Goal: Transaction & Acquisition: Purchase product/service

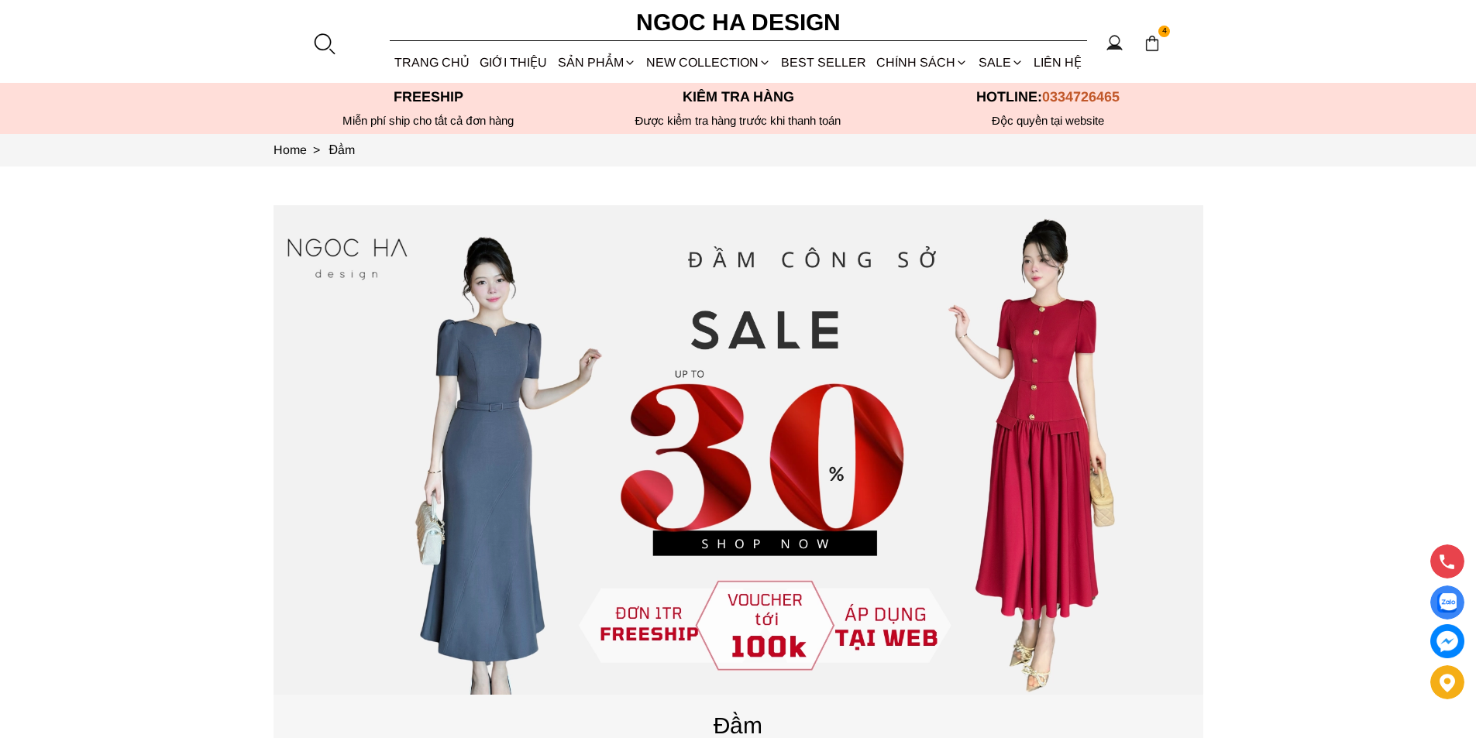
click at [327, 40] on div at bounding box center [323, 43] width 23 height 23
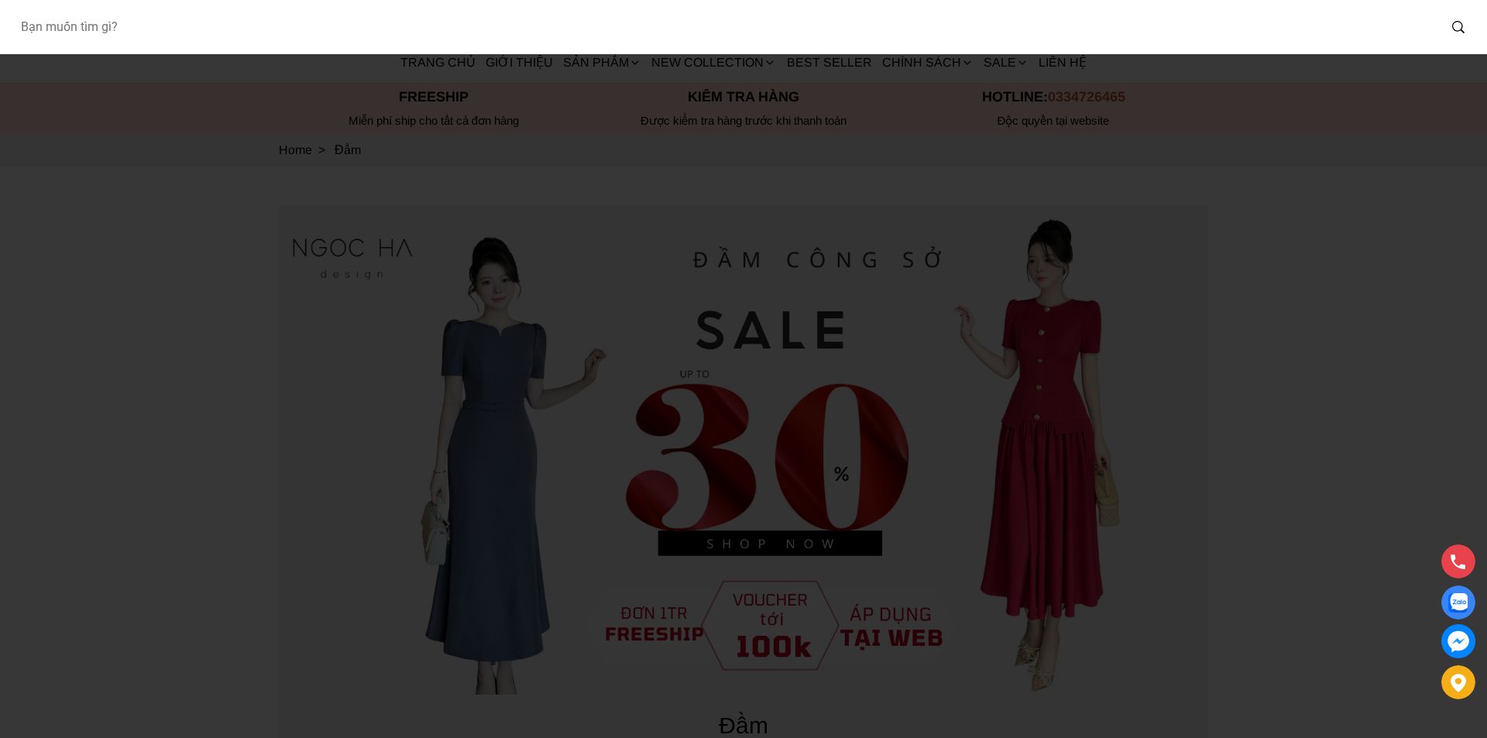
click at [174, 28] on input "Input search Bạn muốn tìm gì?" at bounding box center [723, 27] width 1430 height 36
type input "BQ06"
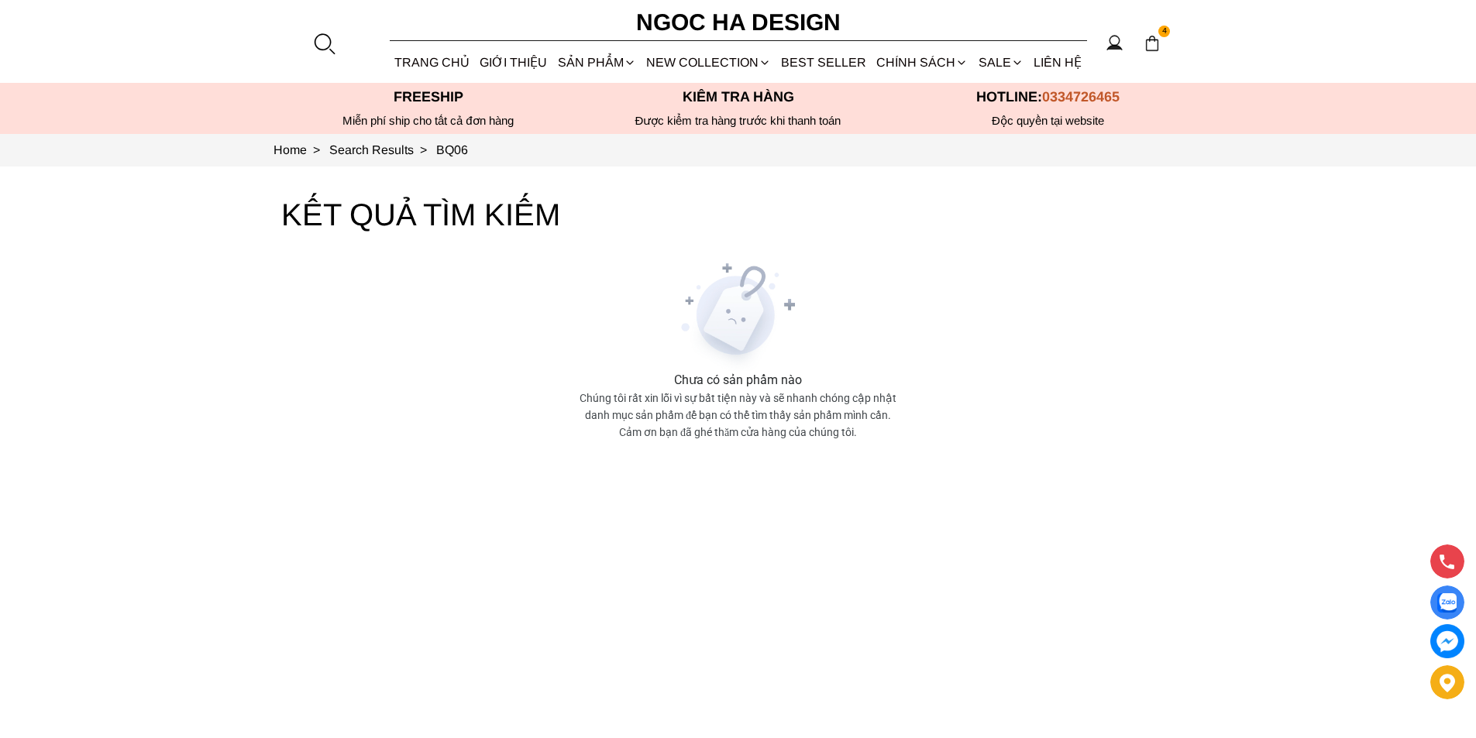
click at [318, 43] on div at bounding box center [323, 43] width 23 height 23
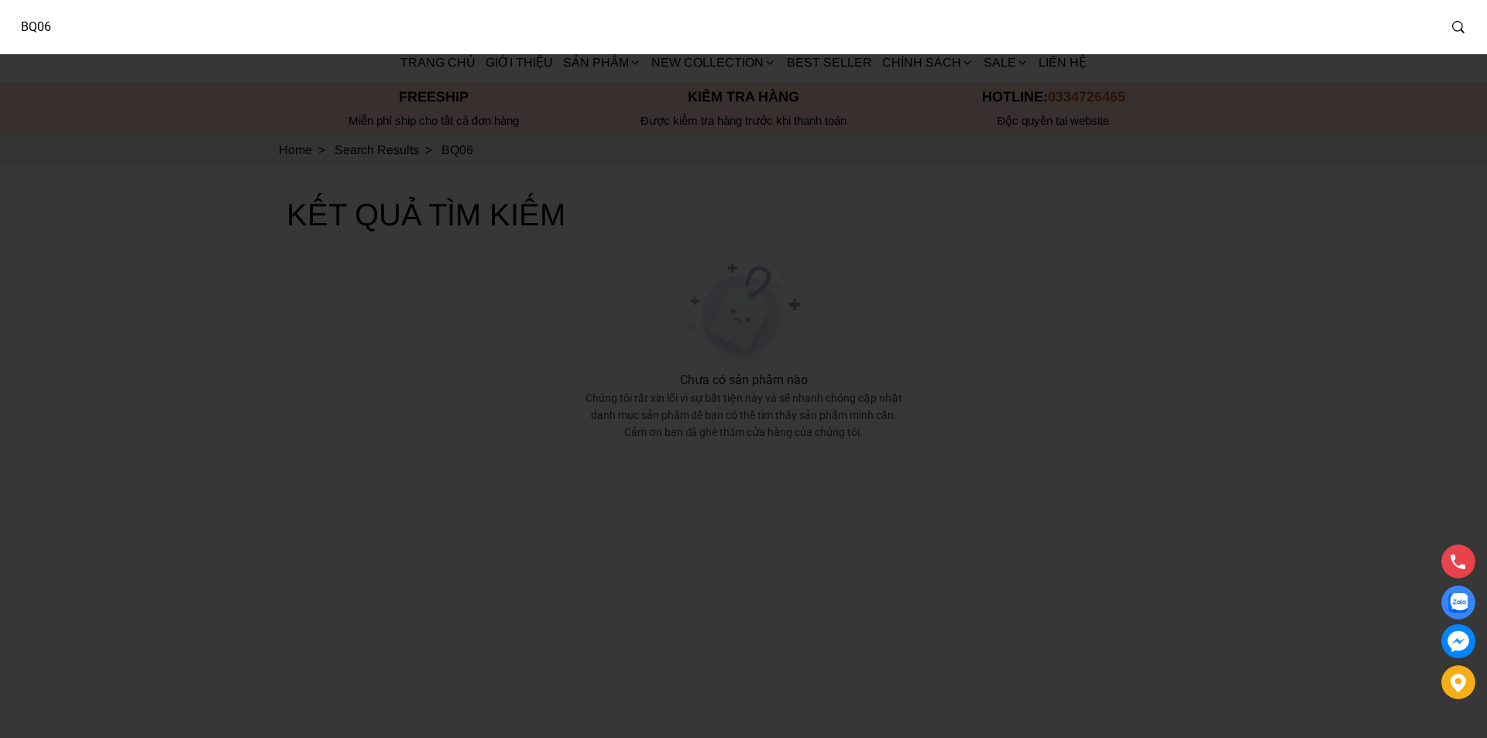
click at [151, 23] on input "BQ06" at bounding box center [723, 27] width 1430 height 36
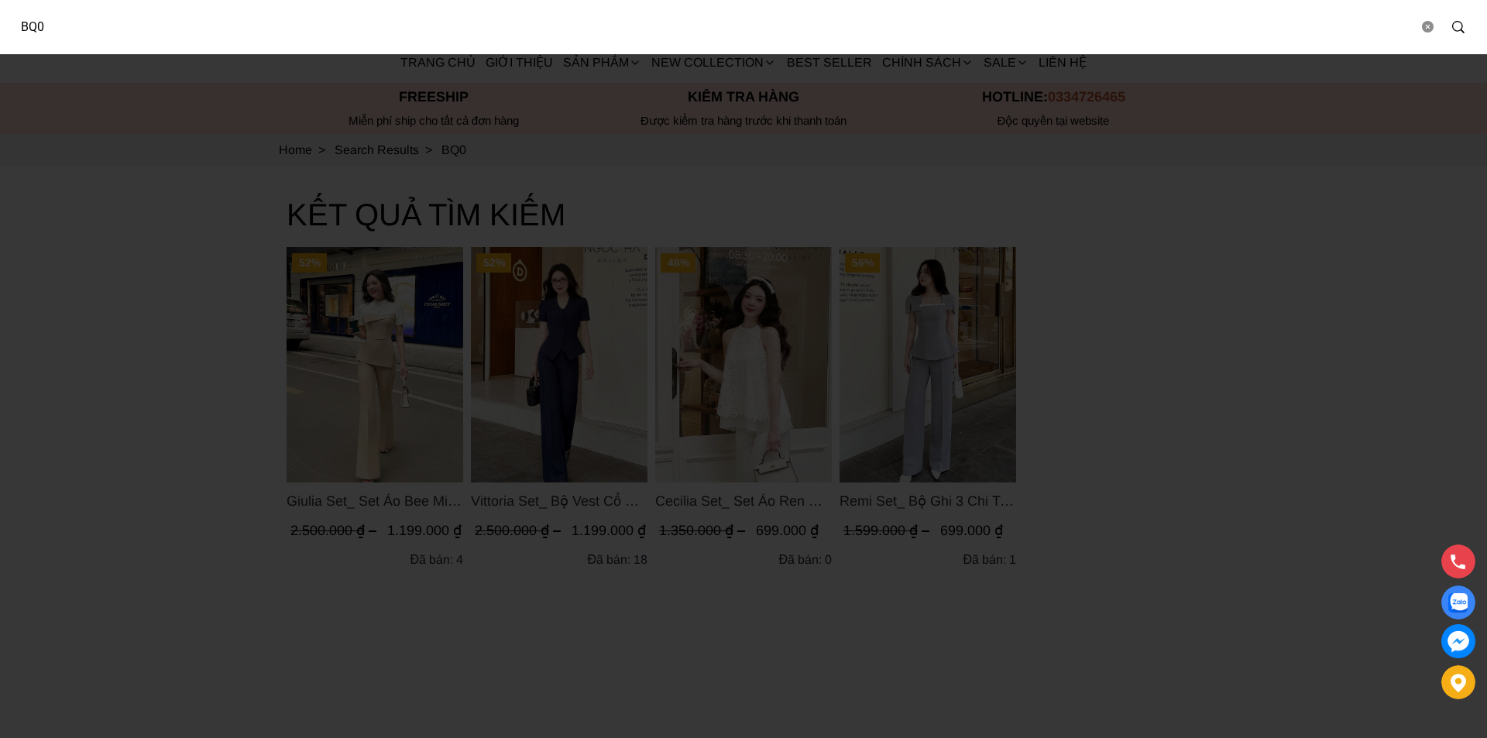
click at [102, 21] on input "BQ0" at bounding box center [713, 27] width 1411 height 36
type input "BQ"
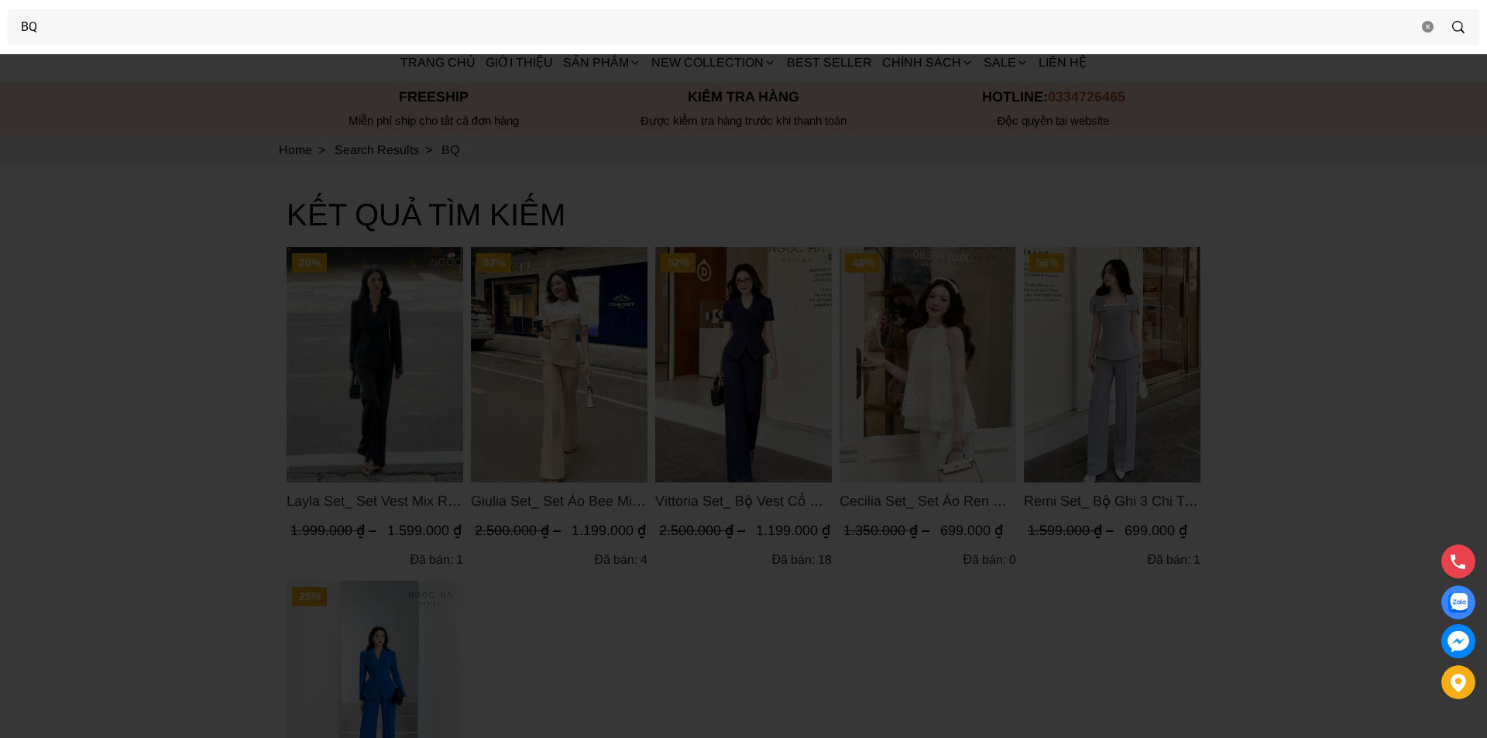
click at [165, 396] on div at bounding box center [743, 369] width 1487 height 738
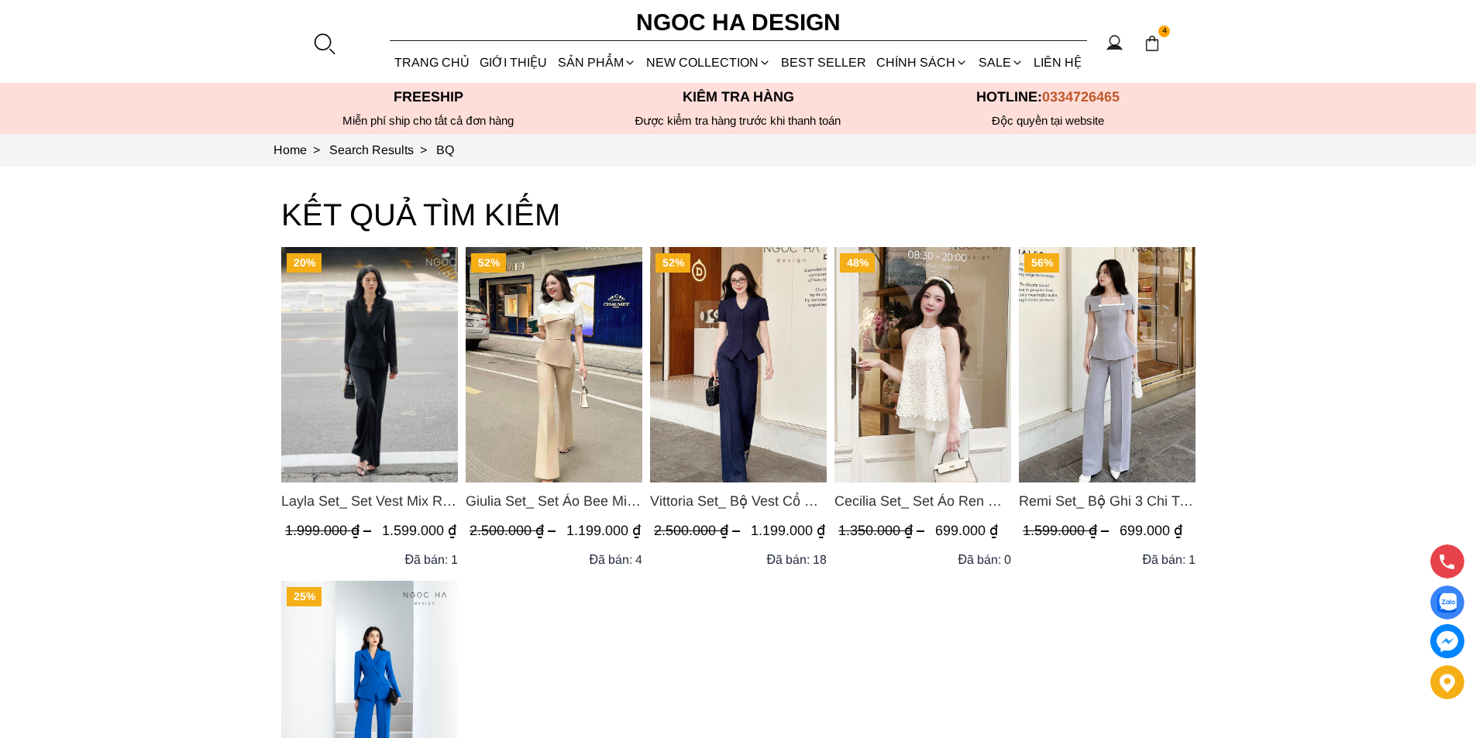
click at [321, 335] on img "Product image - Layla Set_ Set Vest Mix Ren Đen Quần Suông BQ-06" at bounding box center [369, 364] width 177 height 235
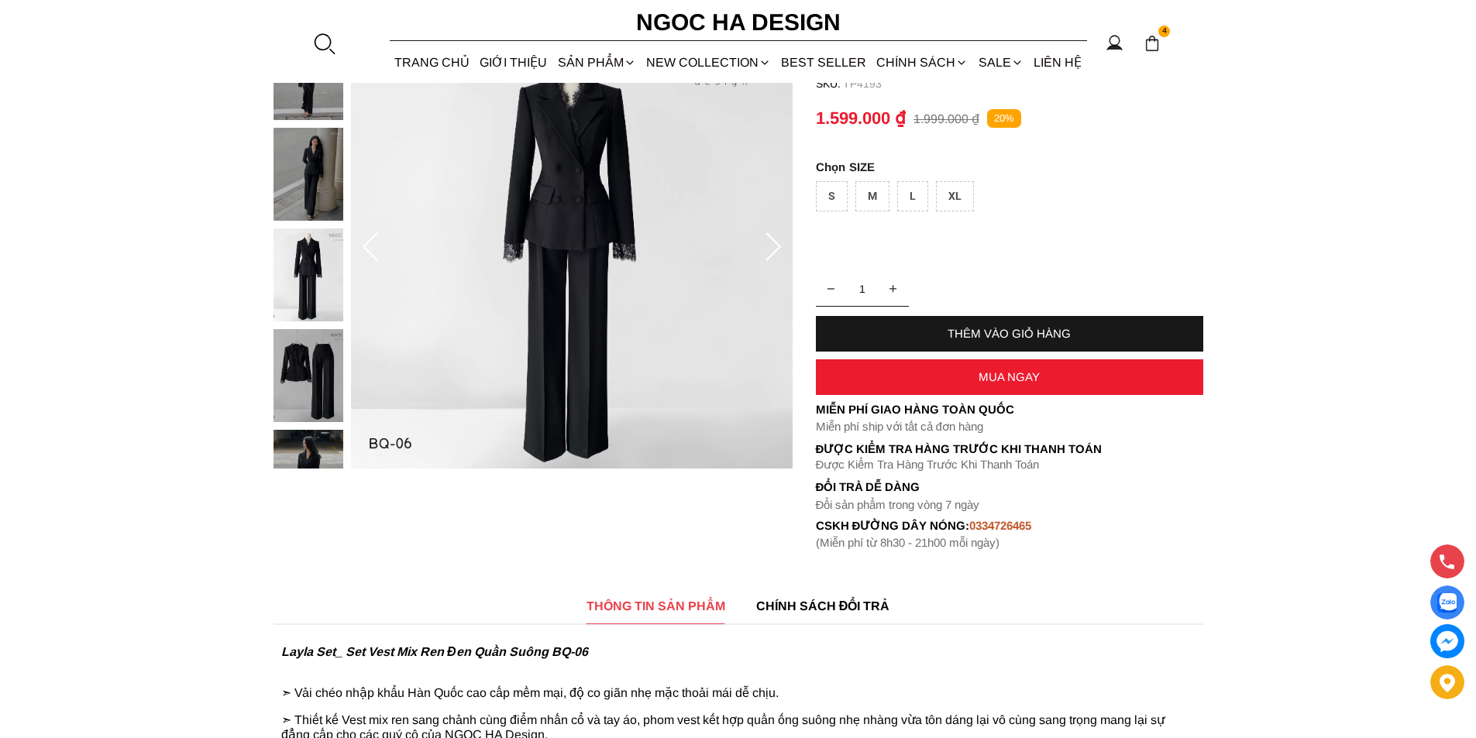
scroll to position [232, 0]
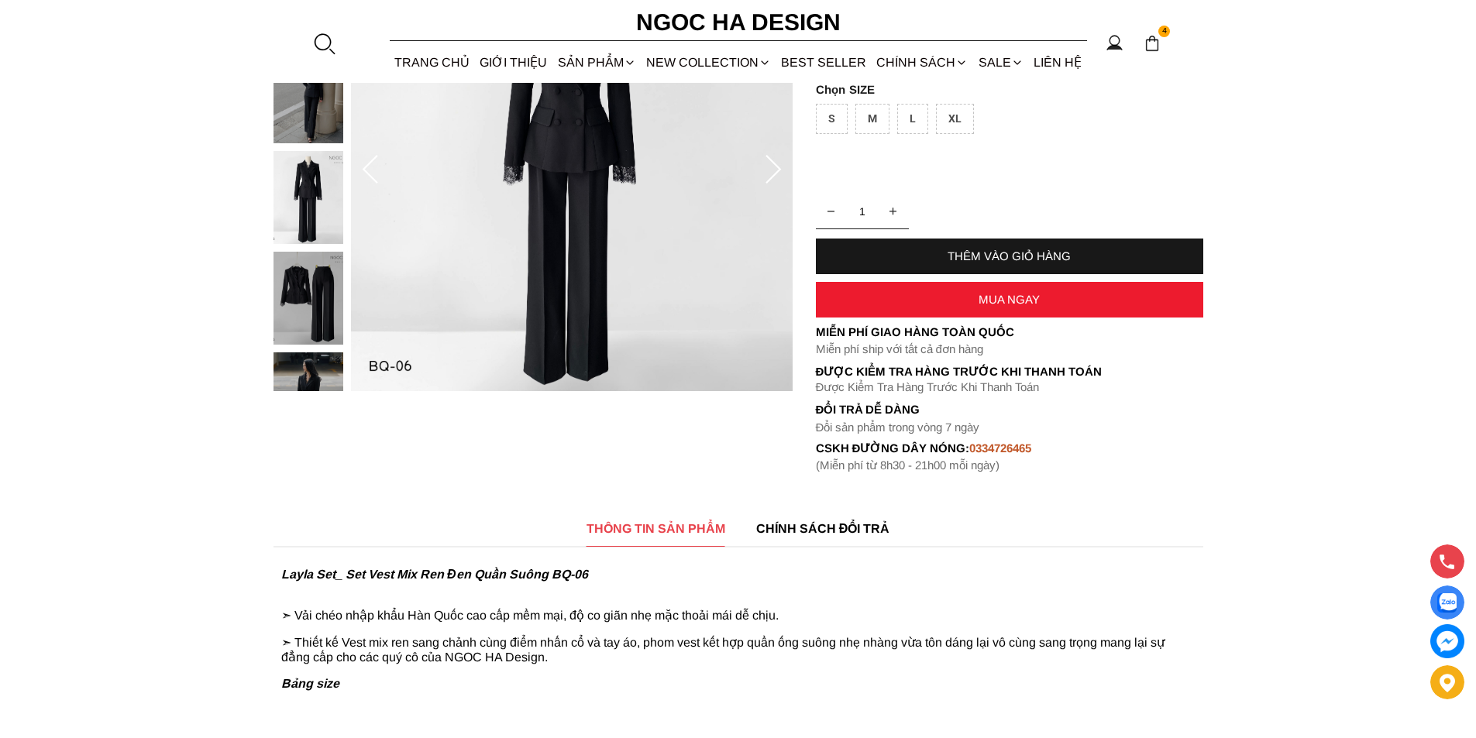
click at [774, 167] on icon at bounding box center [773, 170] width 31 height 31
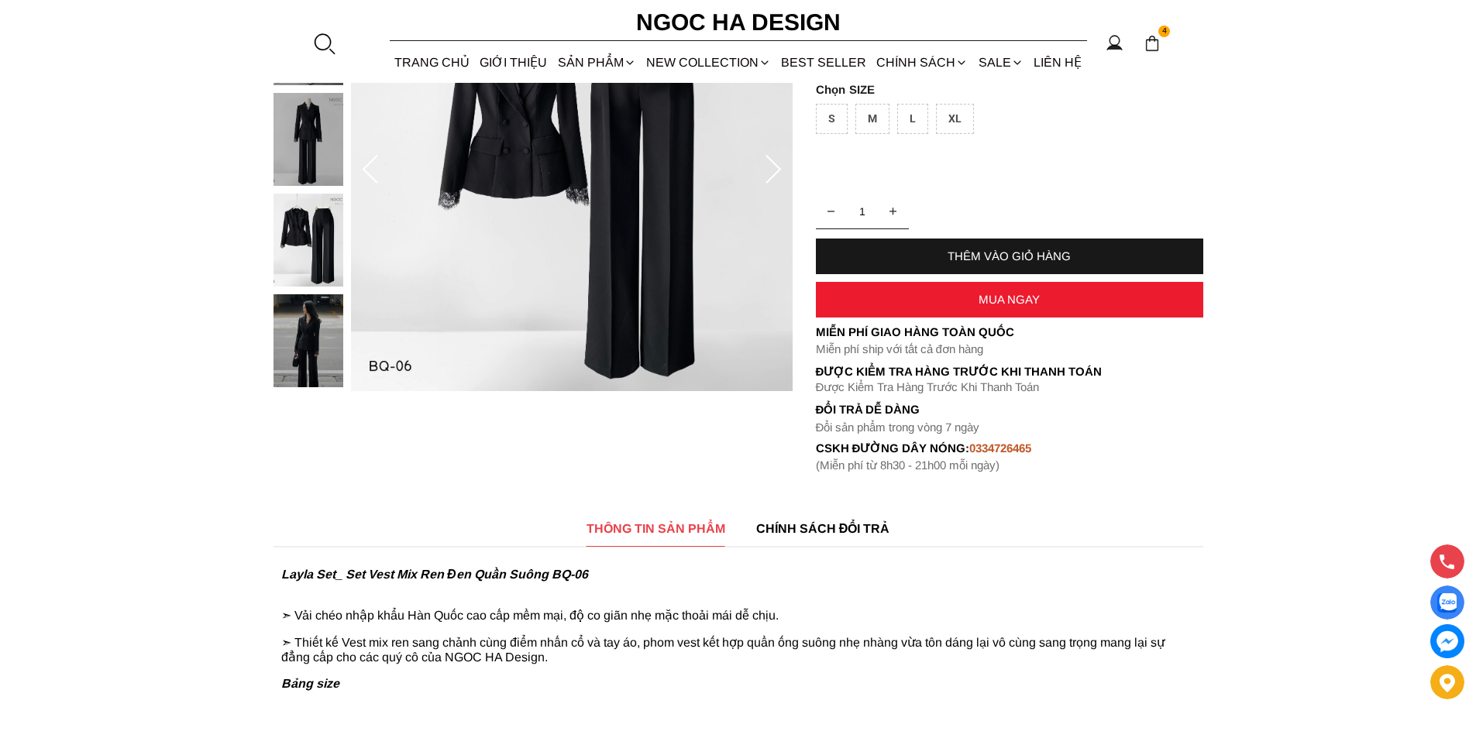
scroll to position [0, 0]
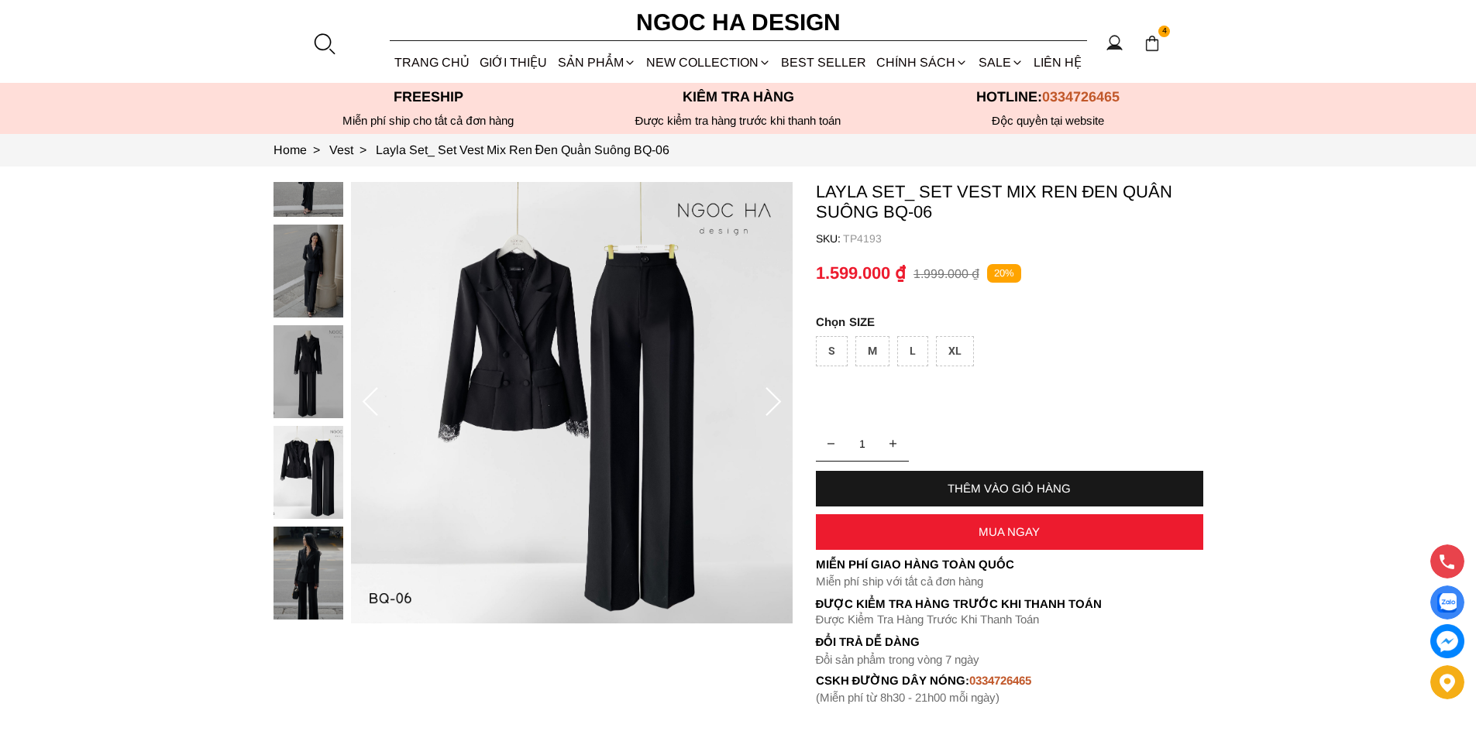
click at [764, 401] on icon at bounding box center [773, 402] width 31 height 31
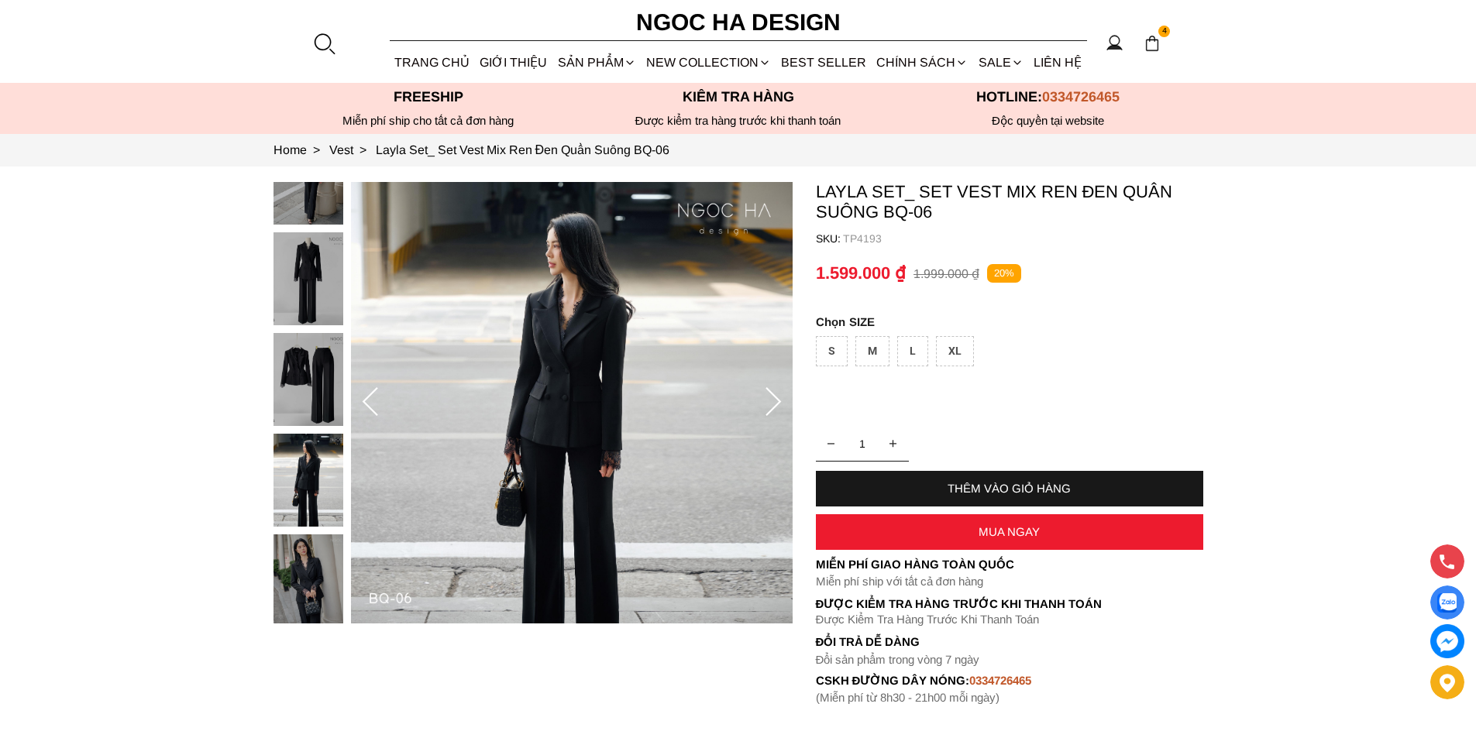
click at [764, 401] on icon at bounding box center [773, 402] width 31 height 31
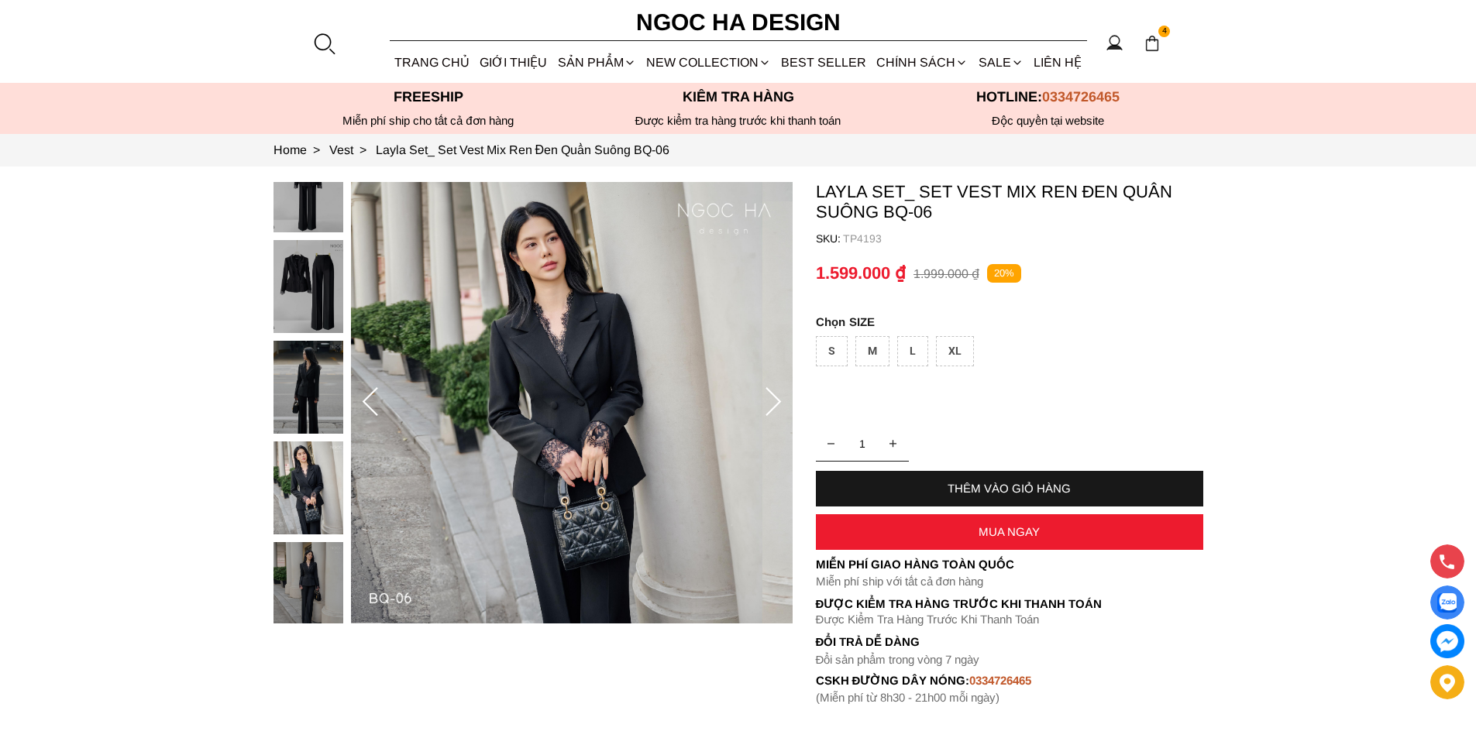
click at [764, 401] on icon at bounding box center [773, 402] width 31 height 31
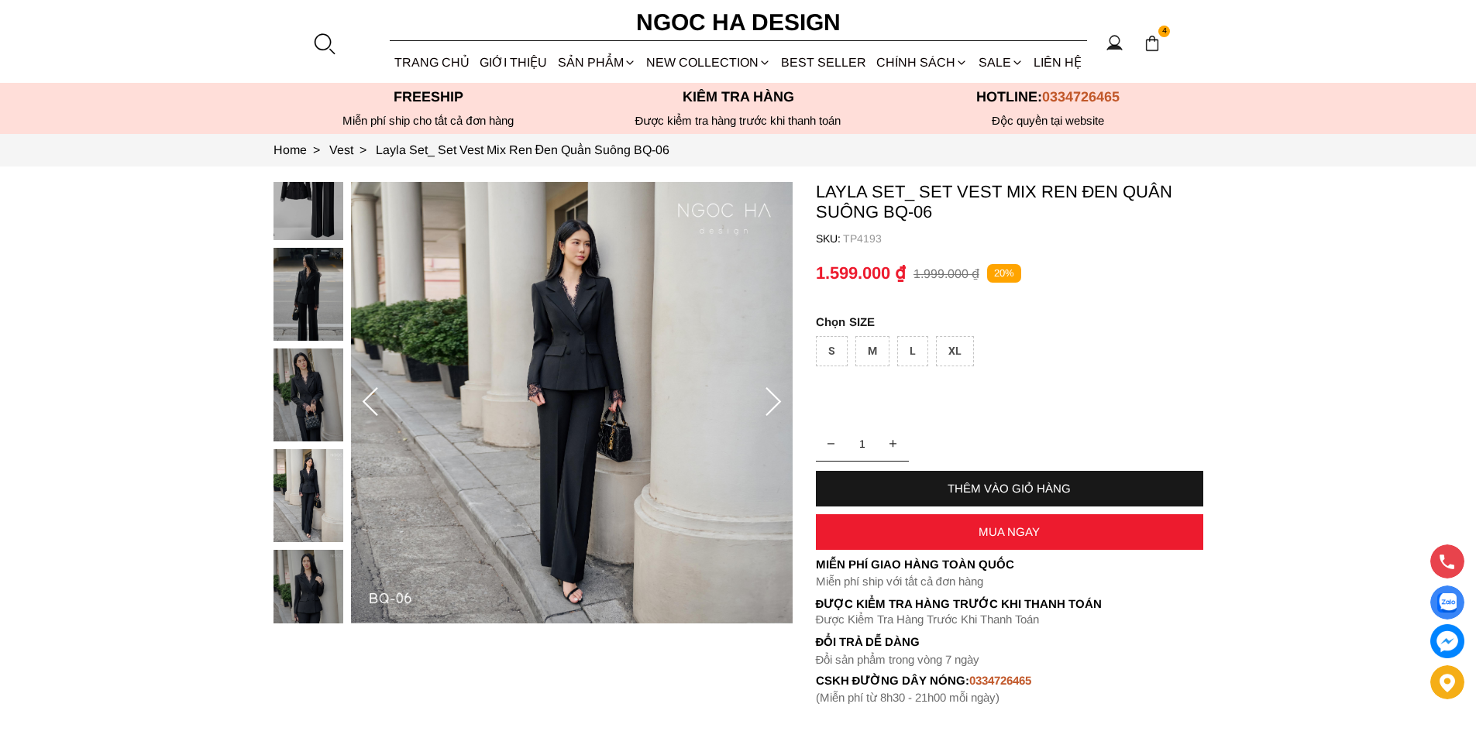
click at [764, 401] on icon at bounding box center [773, 402] width 31 height 31
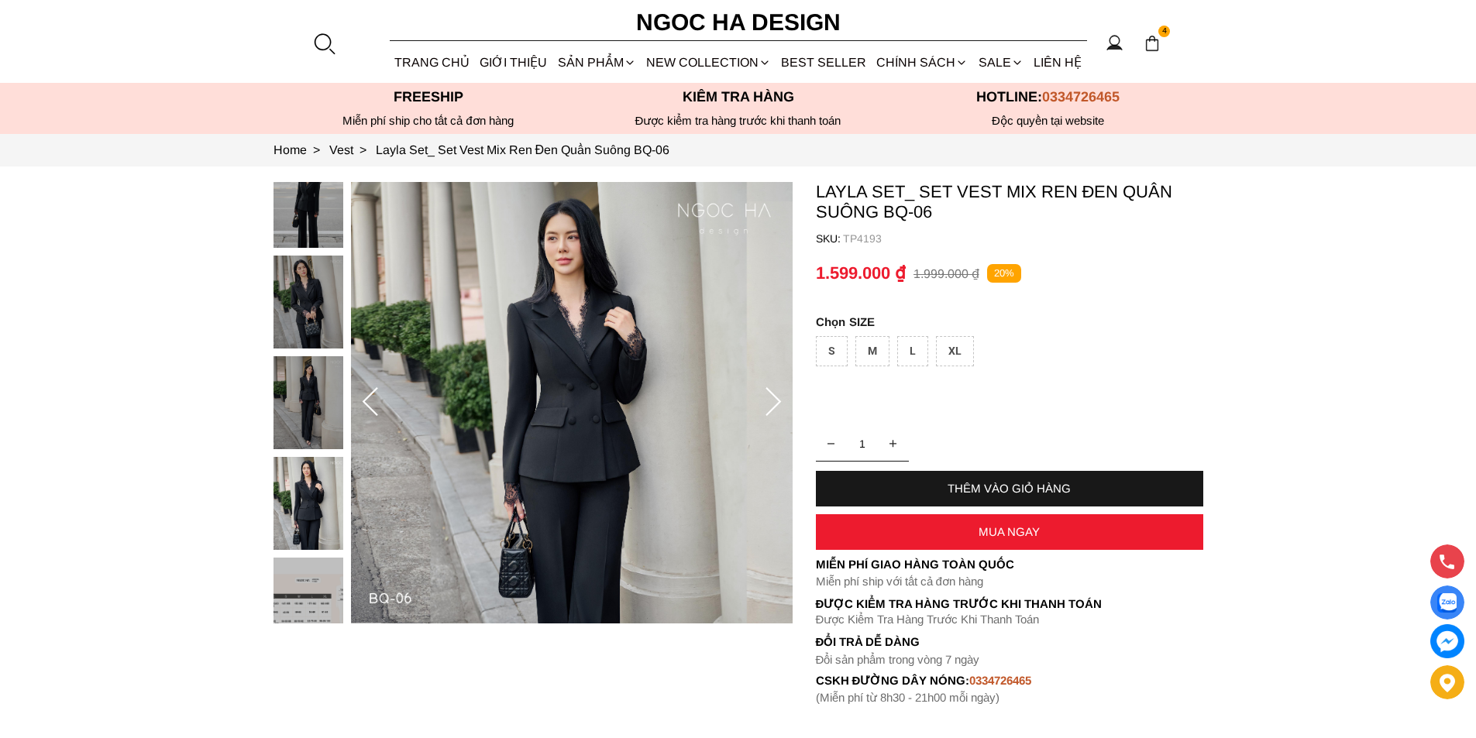
click at [764, 401] on icon at bounding box center [773, 402] width 31 height 31
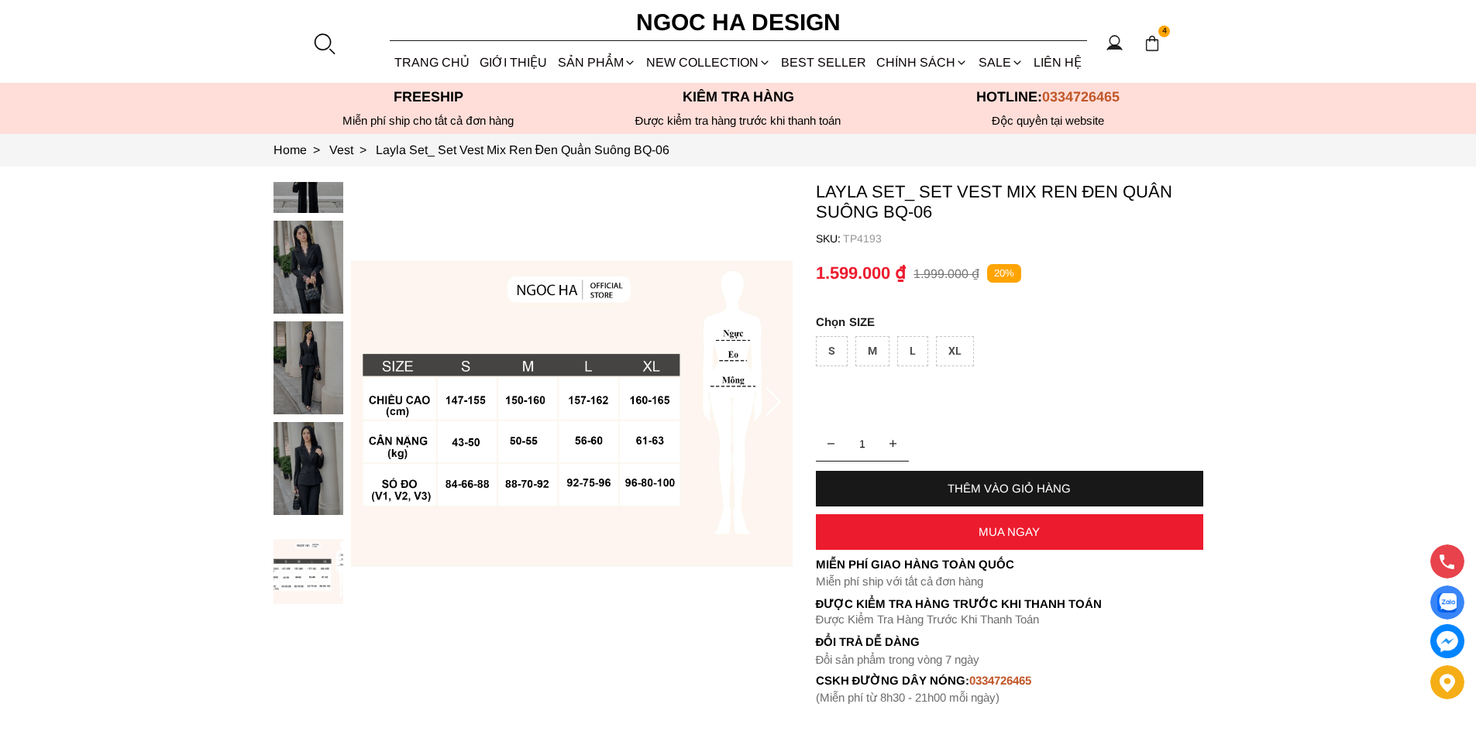
click at [764, 401] on icon at bounding box center [773, 402] width 31 height 31
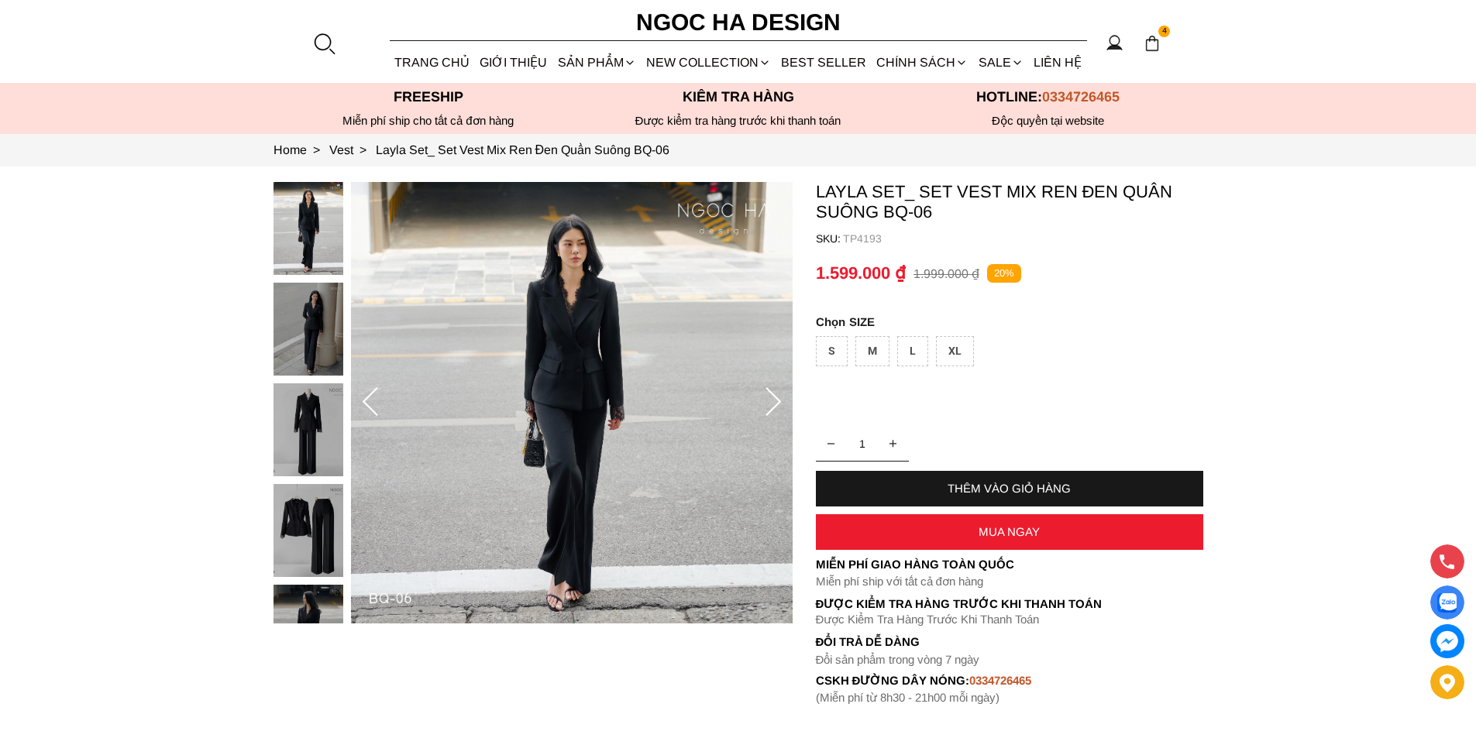
click at [764, 401] on icon at bounding box center [773, 402] width 31 height 31
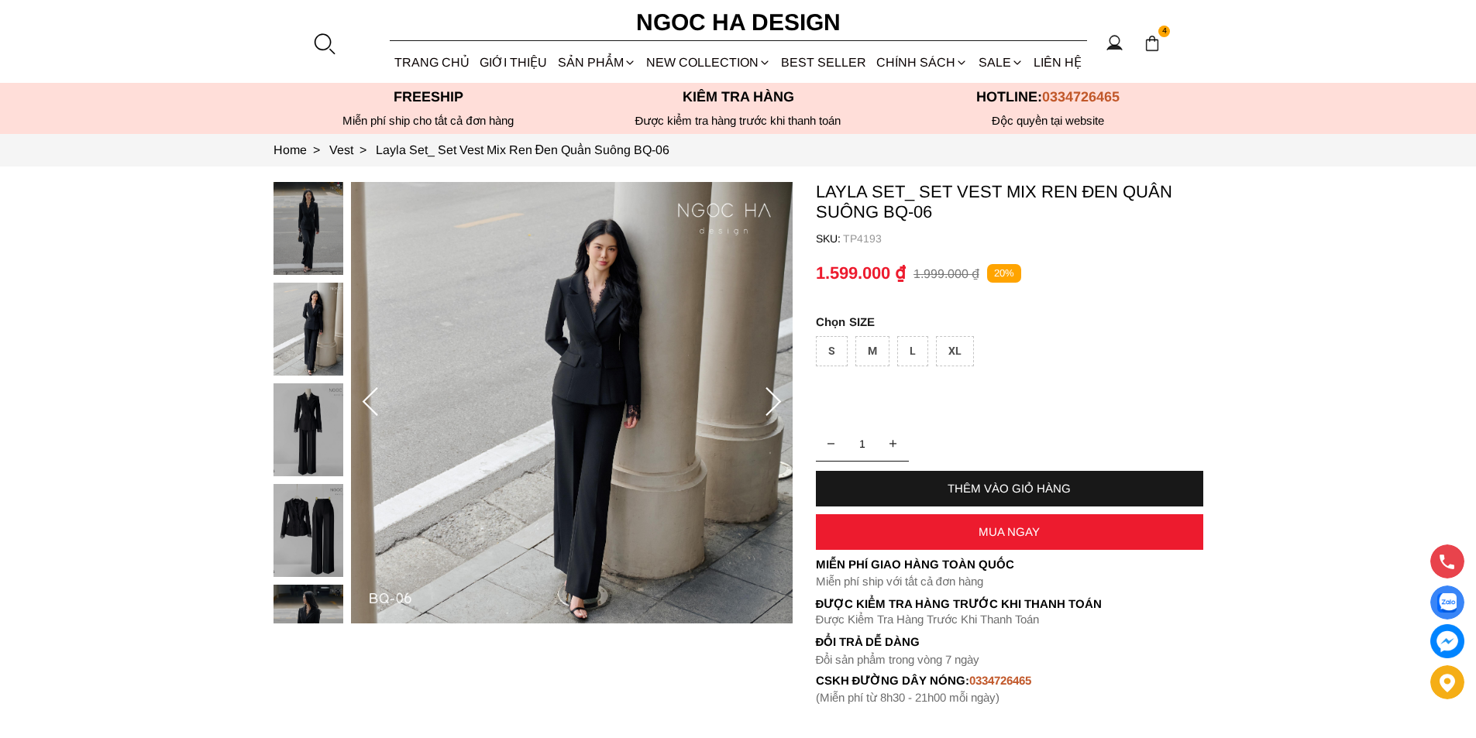
click at [764, 401] on icon at bounding box center [773, 402] width 31 height 31
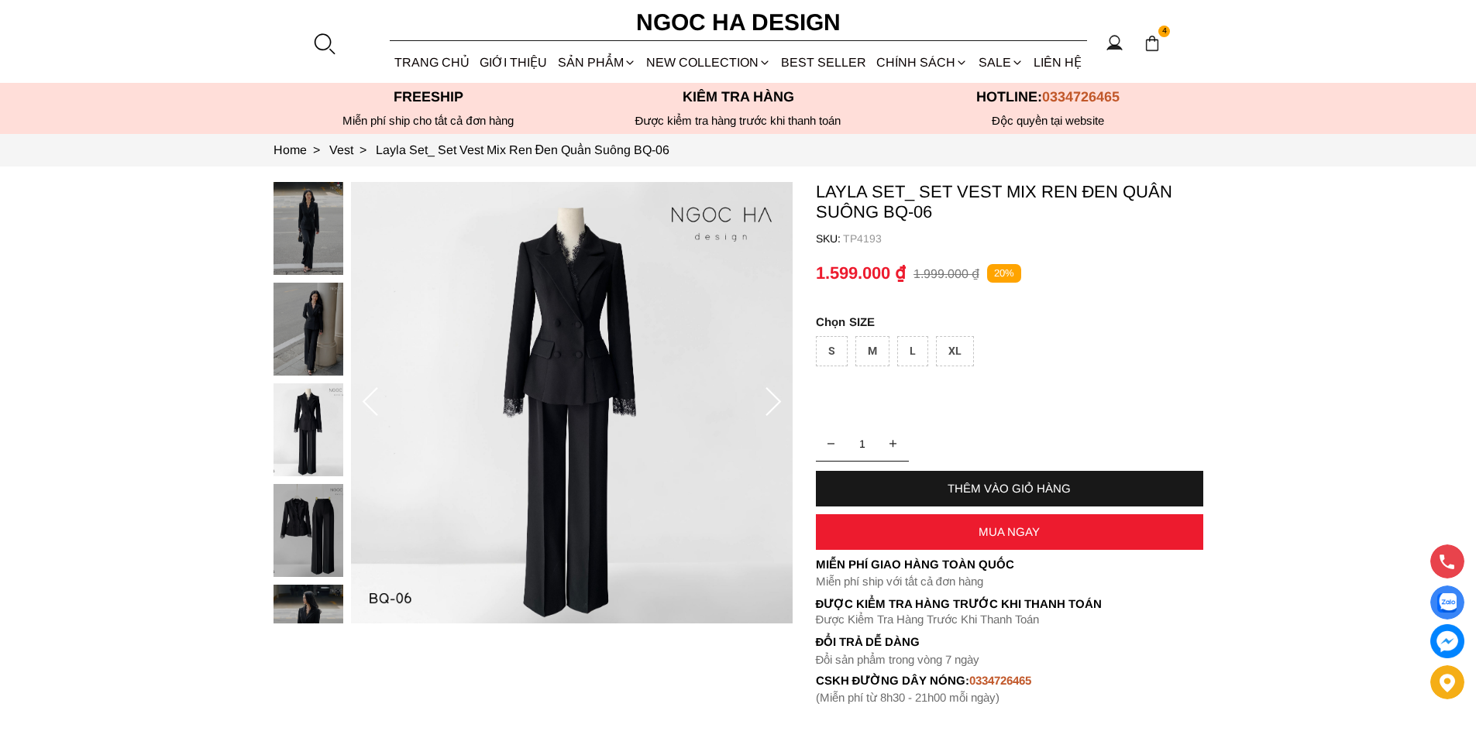
click at [764, 401] on icon at bounding box center [773, 402] width 31 height 31
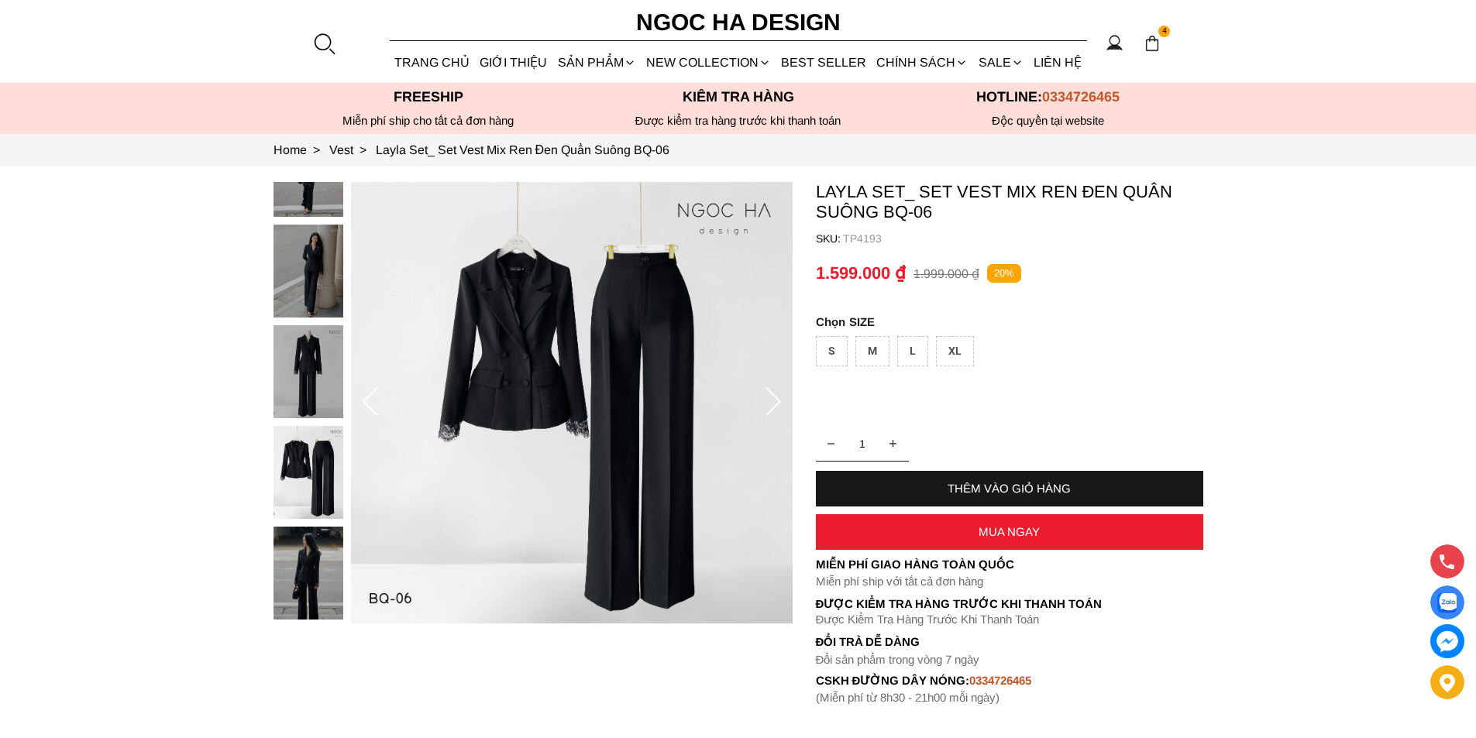
click at [764, 401] on icon at bounding box center [773, 402] width 31 height 31
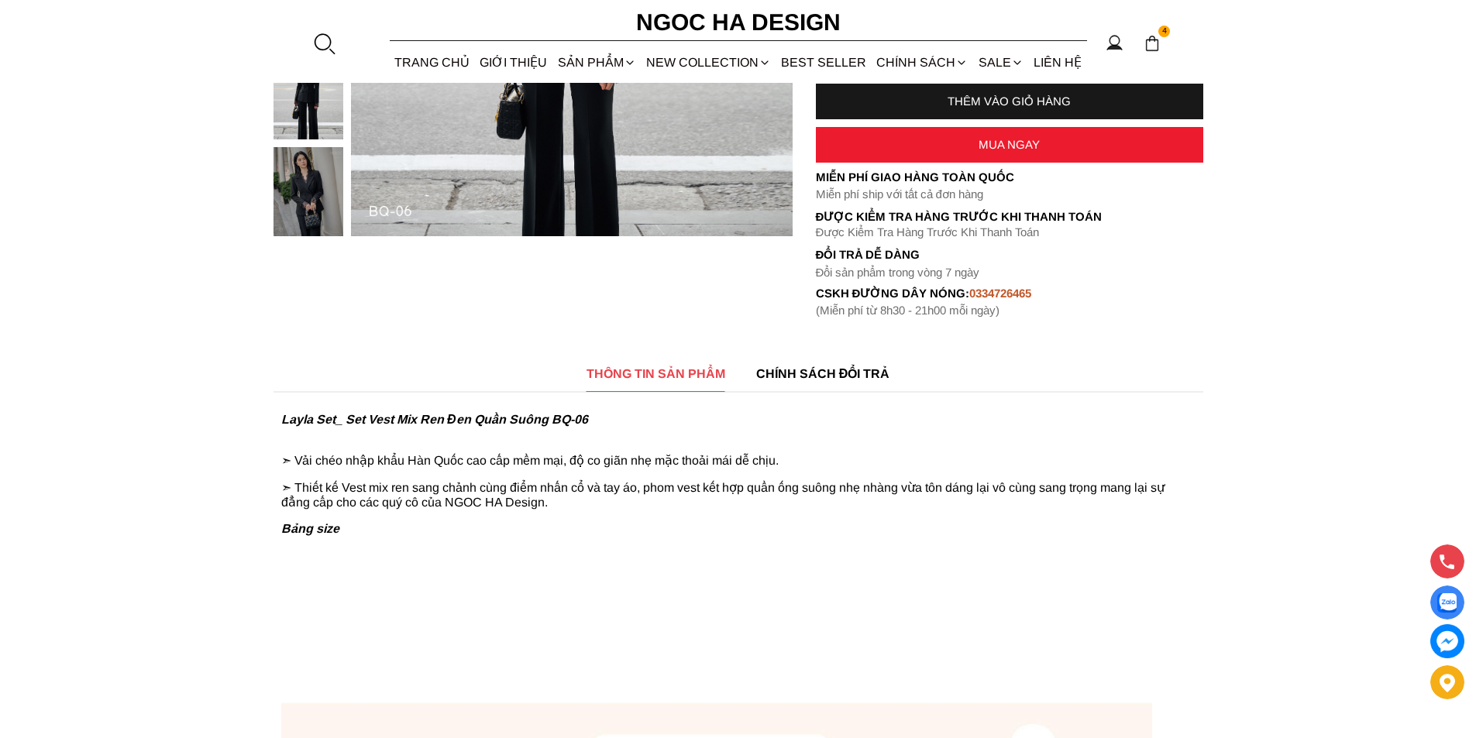
scroll to position [465, 0]
